Goal: Find specific page/section: Find specific page/section

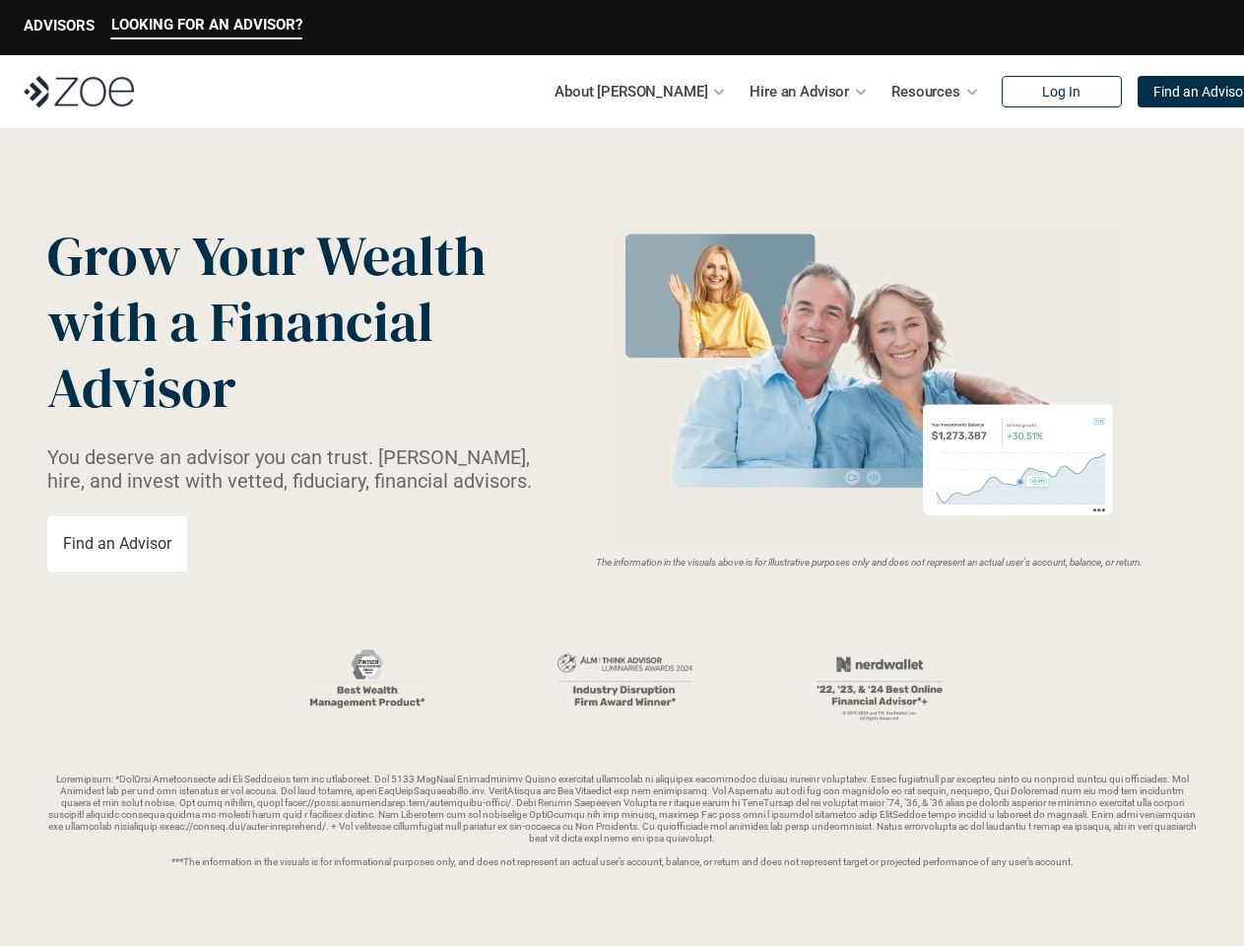
click at [622, 473] on img at bounding box center [869, 385] width 525 height 320
click at [206, 28] on p "LOOKING FOR AN ADVISOR?" at bounding box center [206, 25] width 191 height 18
click at [59, 28] on p "ADVISORS" at bounding box center [59, 26] width 71 height 18
